Goal: Information Seeking & Learning: Learn about a topic

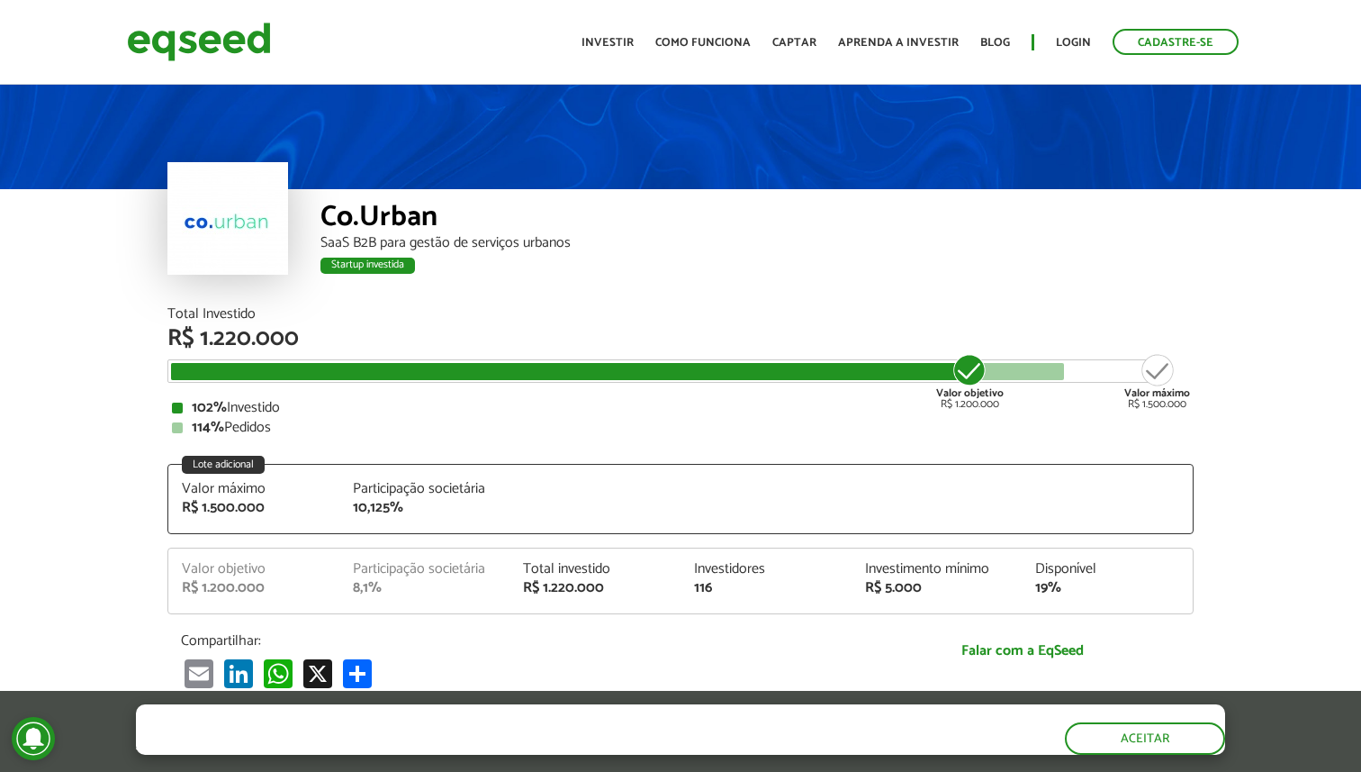
click at [89, 497] on article "Co.Urban SaaS B2B para gestão de serviços urbanos Startup investida Startup inv…" at bounding box center [680, 700] width 1361 height 1239
